Goal: Navigation & Orientation: Find specific page/section

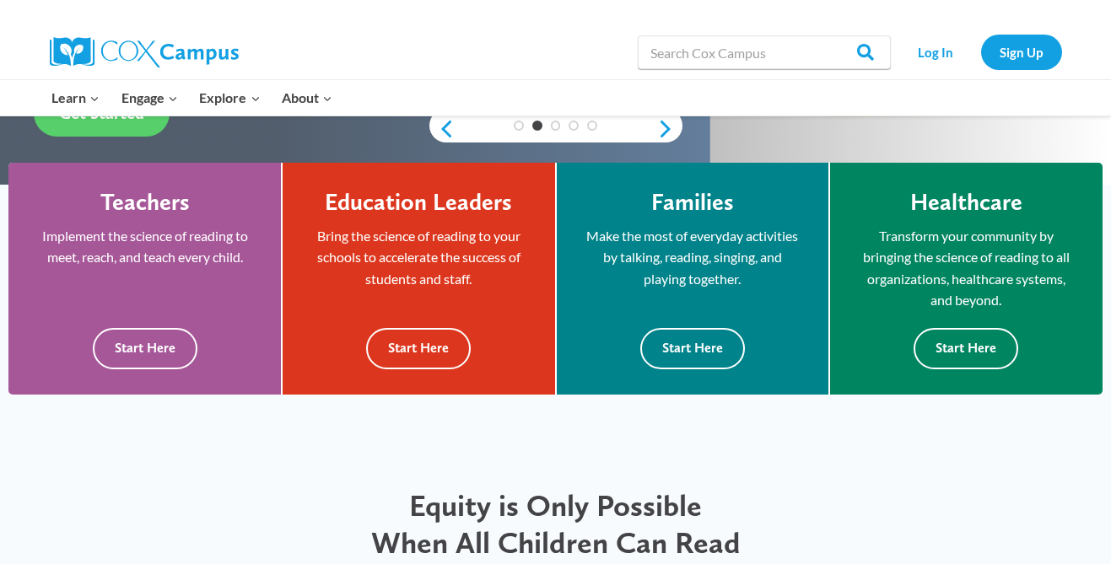
scroll to position [296, 0]
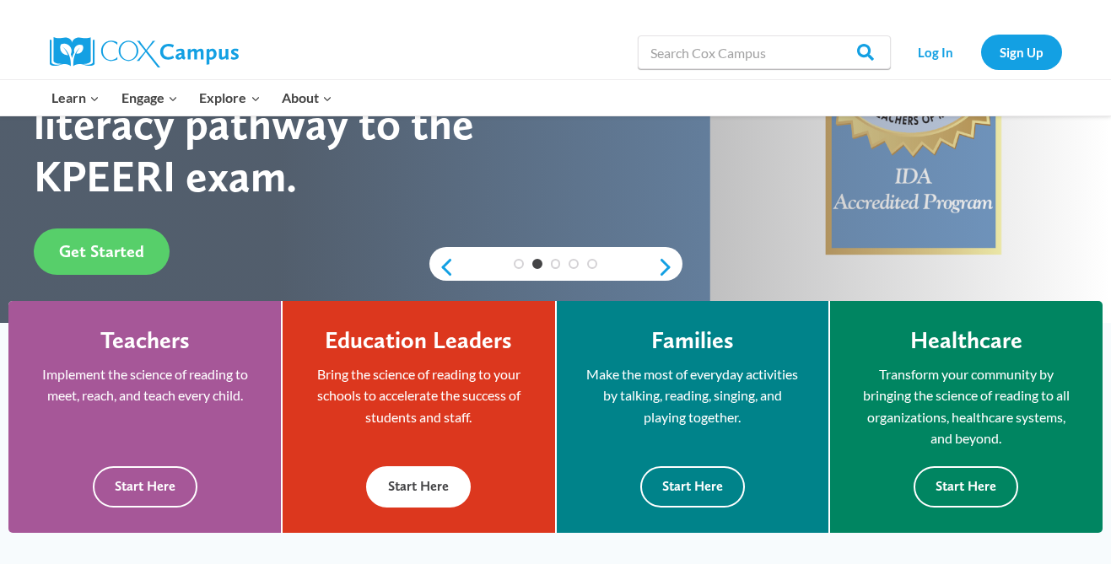
click at [424, 488] on button "Start Here" at bounding box center [418, 486] width 105 height 41
